Goal: Task Accomplishment & Management: Complete application form

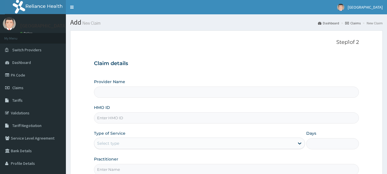
type input "DE - [GEOGRAPHIC_DATA]"
click at [179, 120] on input "HMO ID" at bounding box center [226, 117] width 265 height 11
click at [148, 120] on input "HMO ID" at bounding box center [226, 117] width 265 height 11
click at [103, 118] on input "sbl/10198/B" at bounding box center [226, 117] width 265 height 11
type input "SBL/10198/B"
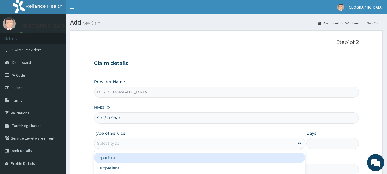
click at [130, 143] on div "Select type" at bounding box center [194, 143] width 200 height 9
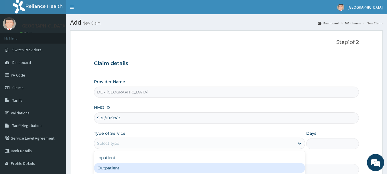
click at [138, 167] on div "Outpatient" at bounding box center [199, 168] width 211 height 10
type input "1"
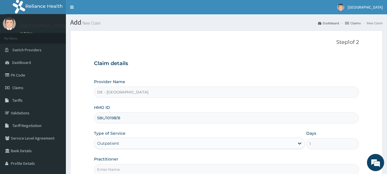
click at [182, 132] on div "Type of Service Outpatient" at bounding box center [199, 139] width 211 height 19
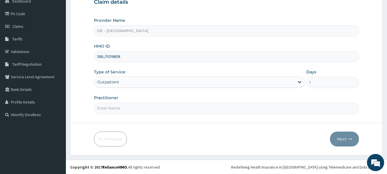
scroll to position [62, 0]
click at [175, 112] on input "Practitioner" at bounding box center [226, 107] width 265 height 11
type input "[PERSON_NAME]"
click at [345, 137] on button "Next" at bounding box center [344, 138] width 29 height 15
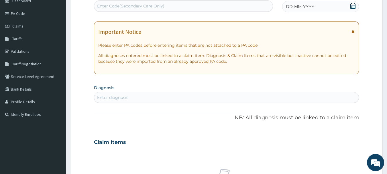
click at [322, 11] on div "DD-MM-YYYY" at bounding box center [320, 6] width 77 height 11
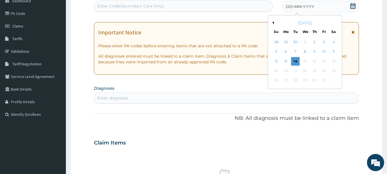
click at [273, 22] on button "Previous Month" at bounding box center [272, 22] width 3 height 3
click at [324, 61] on div "19" at bounding box center [324, 61] width 9 height 9
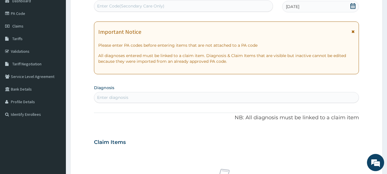
click at [204, 96] on div "Enter diagnosis" at bounding box center [226, 97] width 265 height 9
click at [139, 96] on div "Enter diagnosis" at bounding box center [226, 97] width 265 height 9
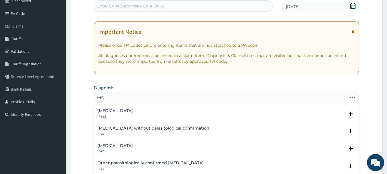
type input "M"
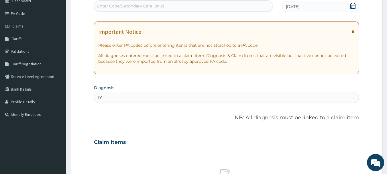
type input "T"
type input "A"
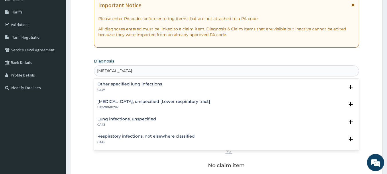
scroll to position [84, 0]
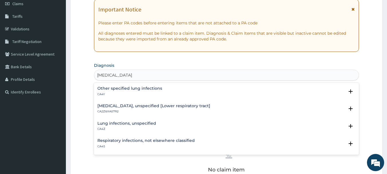
type input "[MEDICAL_DATA]"
